Goal: Task Accomplishment & Management: Use online tool/utility

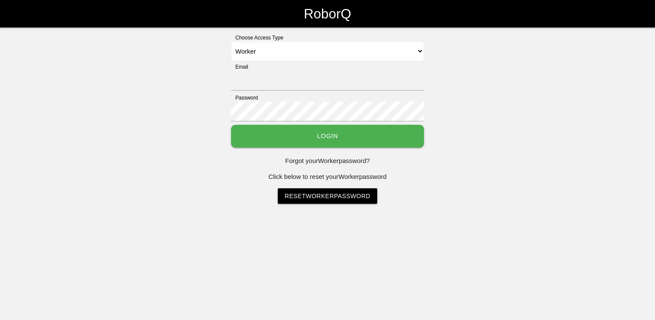
select select "Worker"
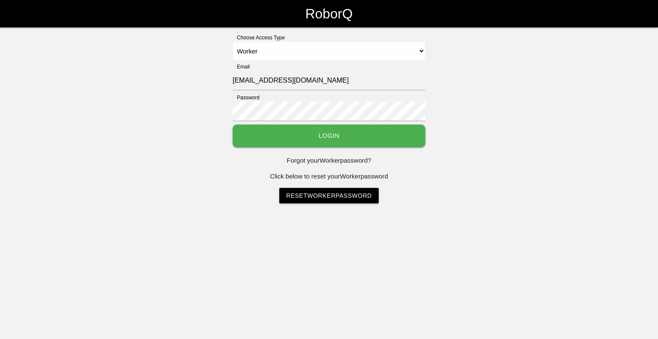
select select "Worker"
click at [330, 134] on button "Login" at bounding box center [329, 136] width 193 height 23
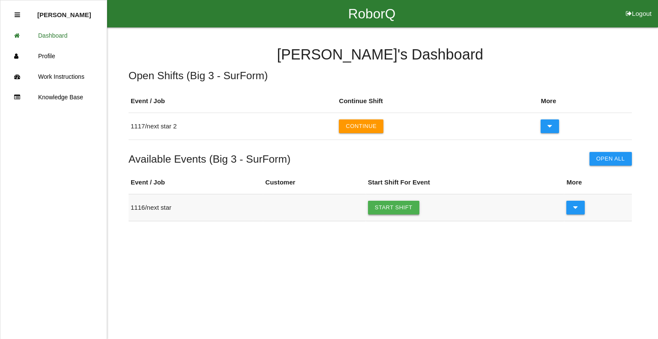
click at [402, 203] on link "Start Shift" at bounding box center [393, 208] width 51 height 14
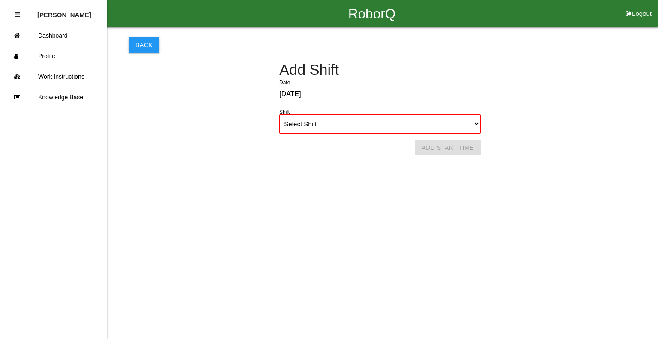
click at [399, 127] on select "Select Shift 1st Shift 2nd Shift 3rd Shift 4th Shift" at bounding box center [379, 123] width 201 height 19
select select "1"
click at [279, 114] on select "Select Shift 1st Shift 2nd Shift 3rd Shift 4th Shift" at bounding box center [379, 123] width 201 height 19
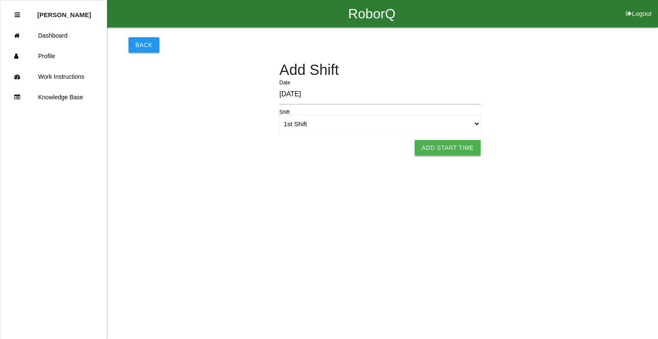
click at [438, 150] on button "Add Start Time" at bounding box center [448, 147] width 66 height 15
select select "3"
select select "48"
select select "2"
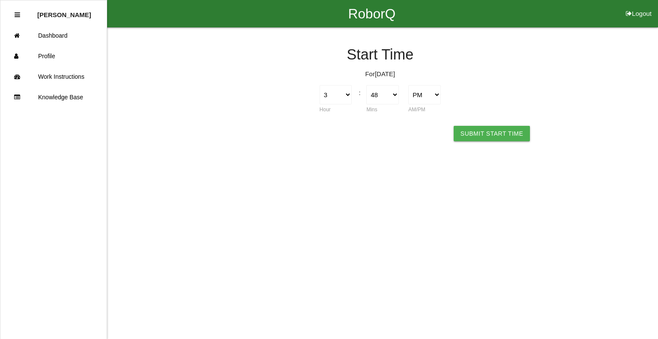
drag, startPoint x: 479, startPoint y: 132, endPoint x: 482, endPoint y: 152, distance: 19.9
click at [480, 132] on button "Submit Start Time" at bounding box center [492, 133] width 76 height 15
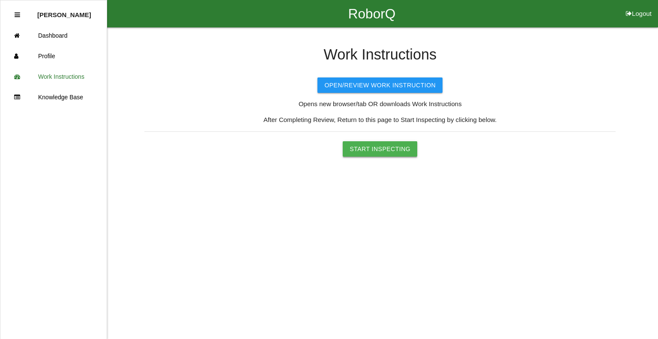
click at [392, 149] on button "Start Inspecting" at bounding box center [380, 148] width 75 height 15
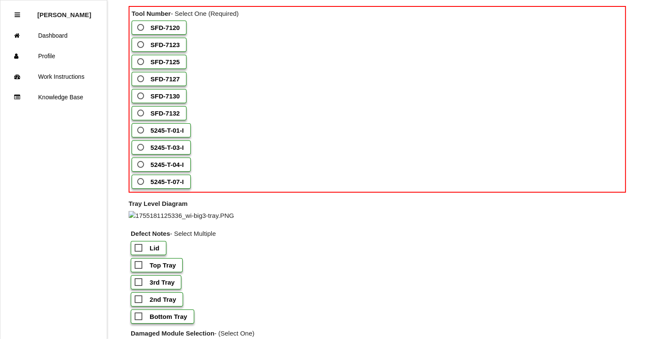
scroll to position [514, 0]
